Goal: Navigation & Orientation: Go to known website

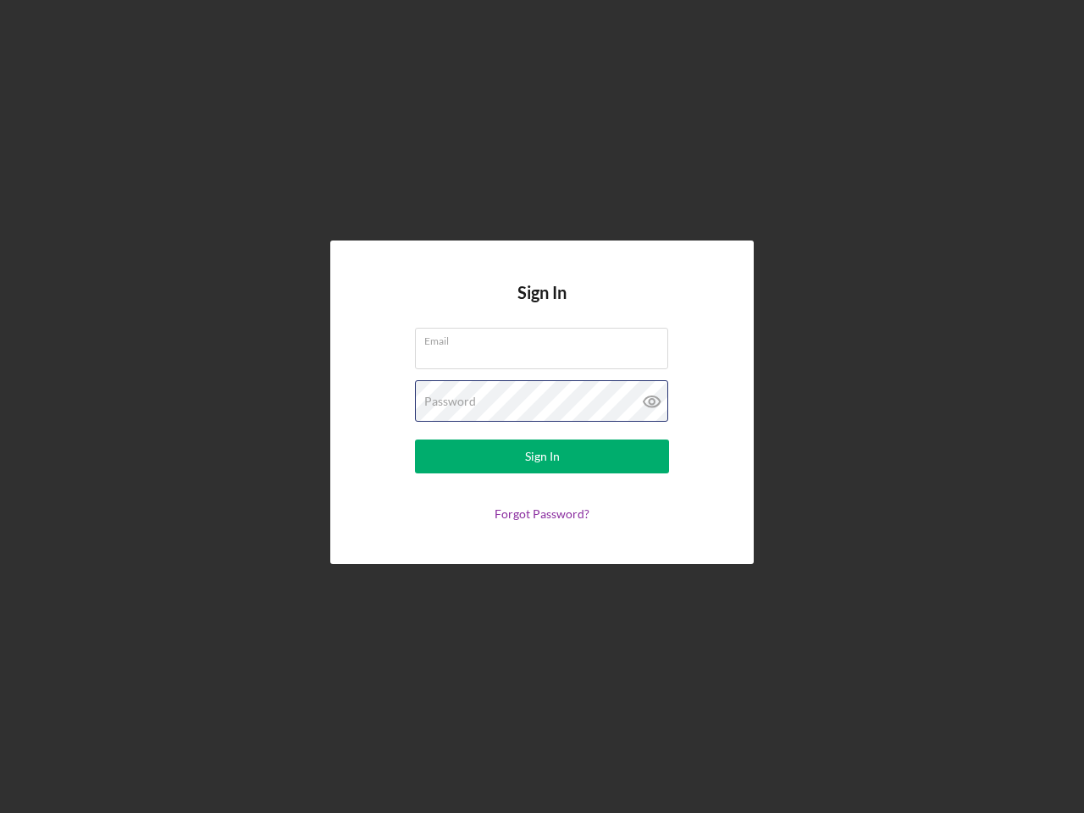
click at [542, 407] on div "Password" at bounding box center [542, 401] width 254 height 42
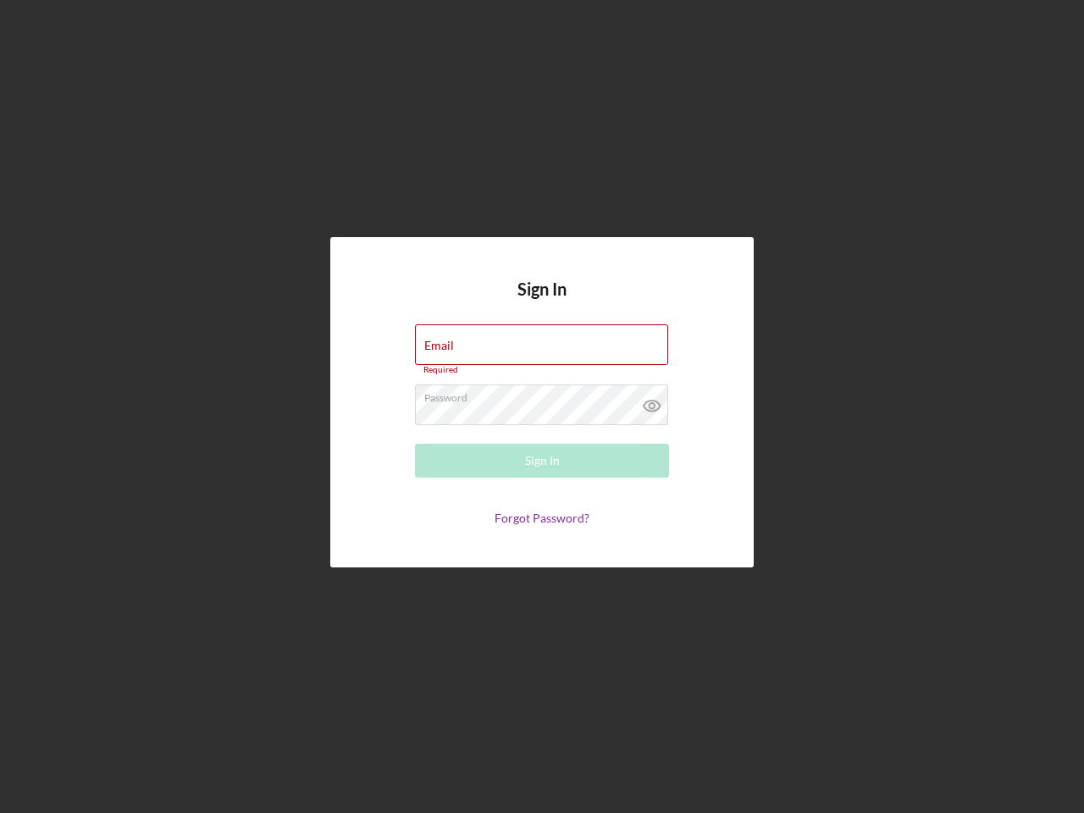
click at [652, 401] on icon at bounding box center [652, 405] width 42 height 42
